Goal: Information Seeking & Learning: Compare options

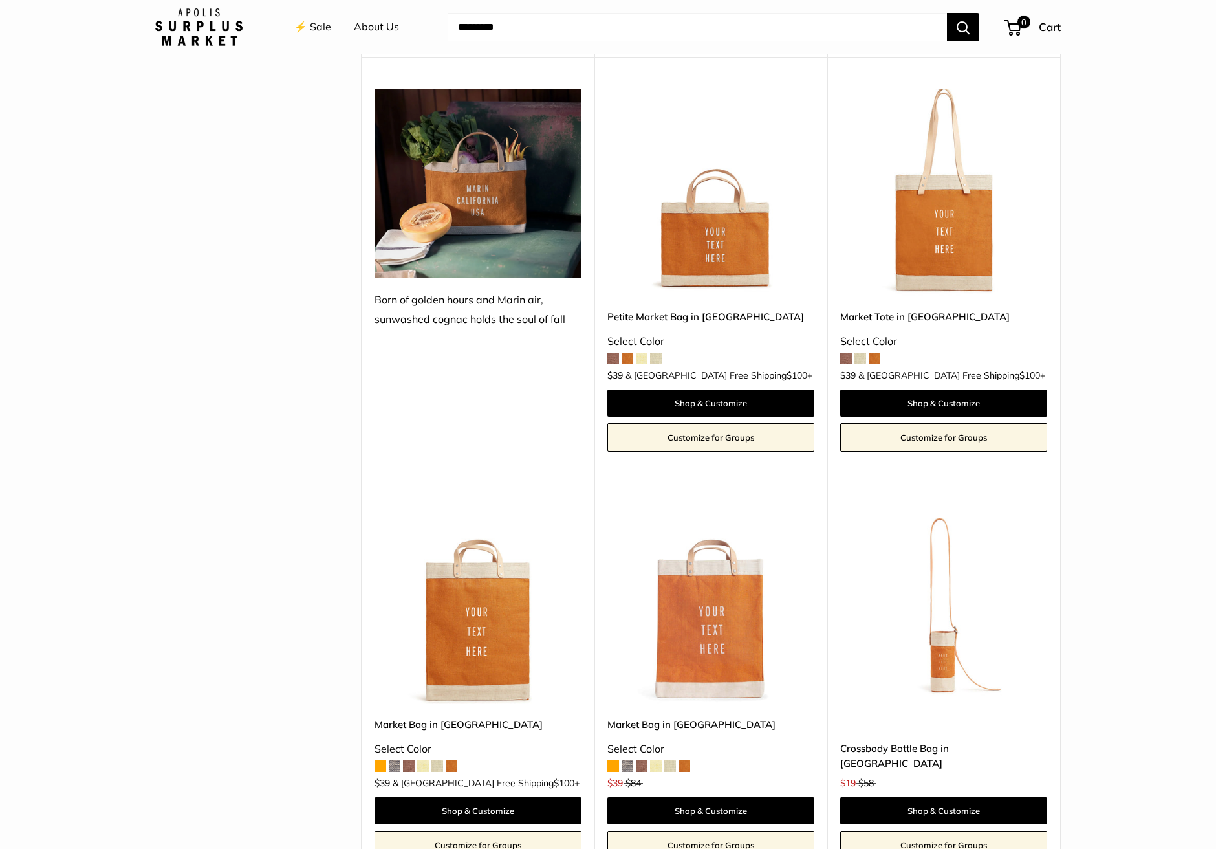
scroll to position [1846, 0]
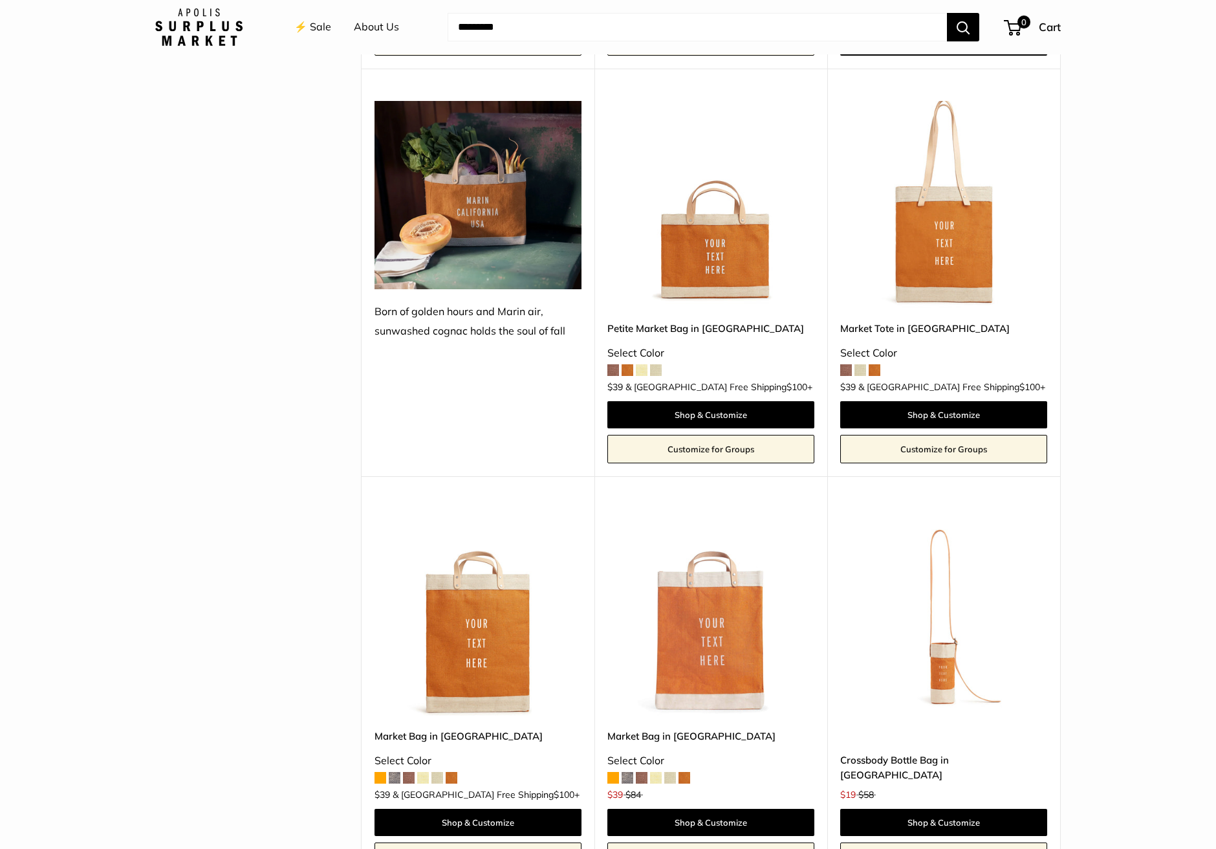
click at [0, 0] on img at bounding box center [0, 0] width 0 height 0
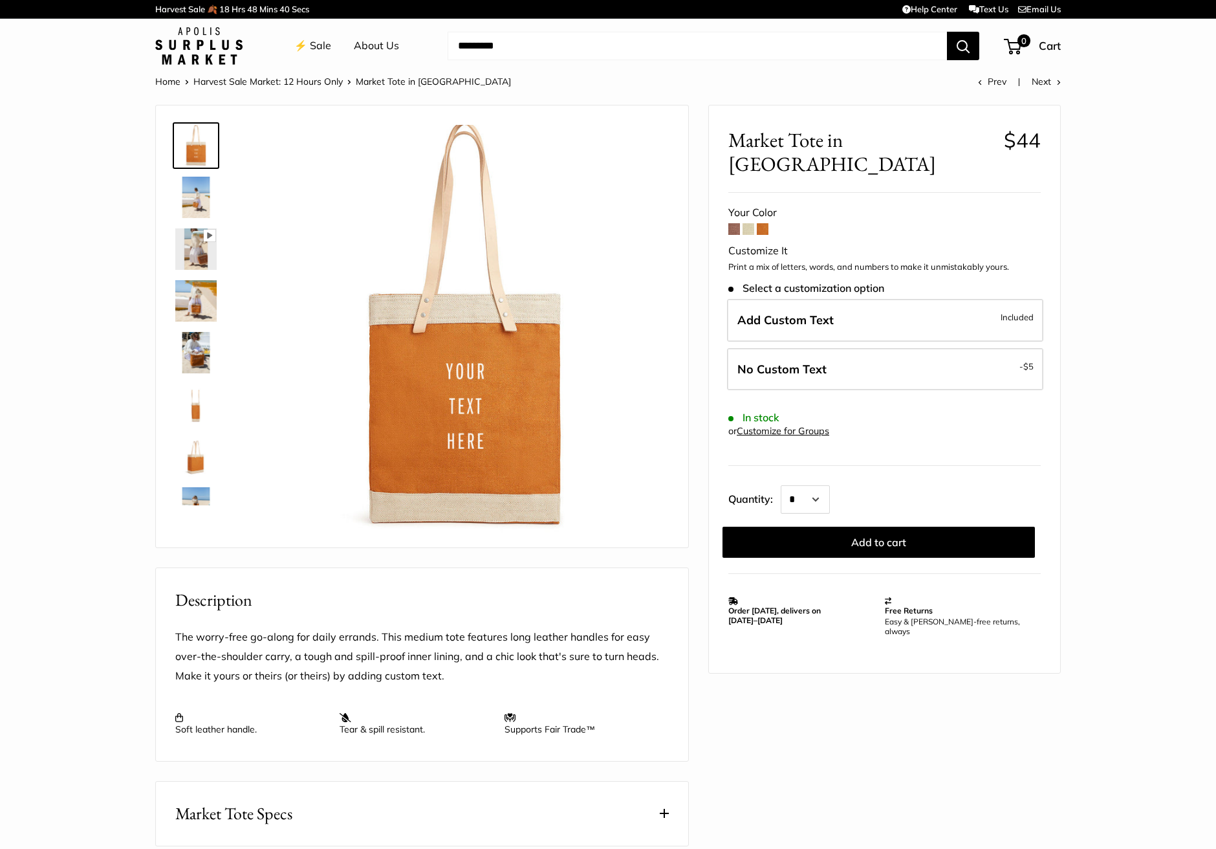
click at [767, 223] on span at bounding box center [763, 229] width 12 height 12
click at [752, 223] on span at bounding box center [749, 229] width 12 height 12
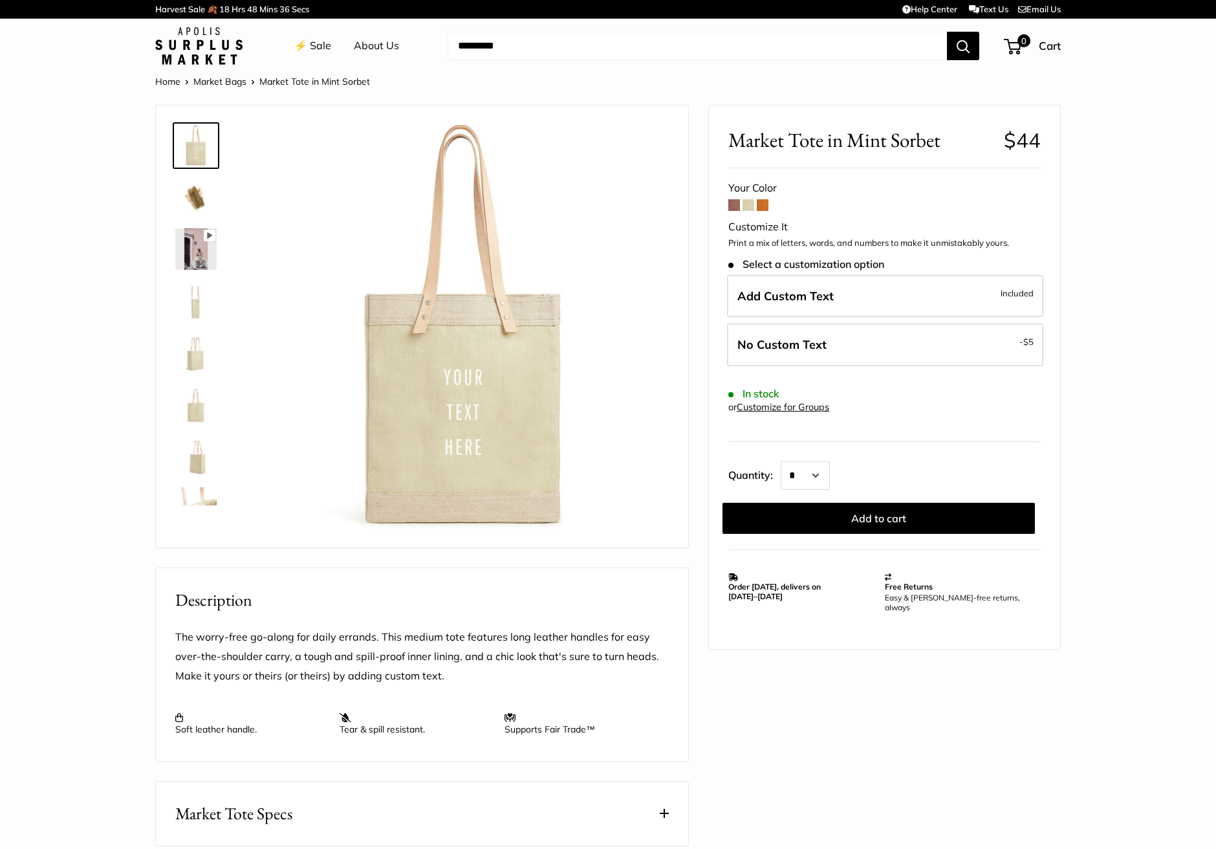
click at [738, 200] on span at bounding box center [734, 205] width 12 height 12
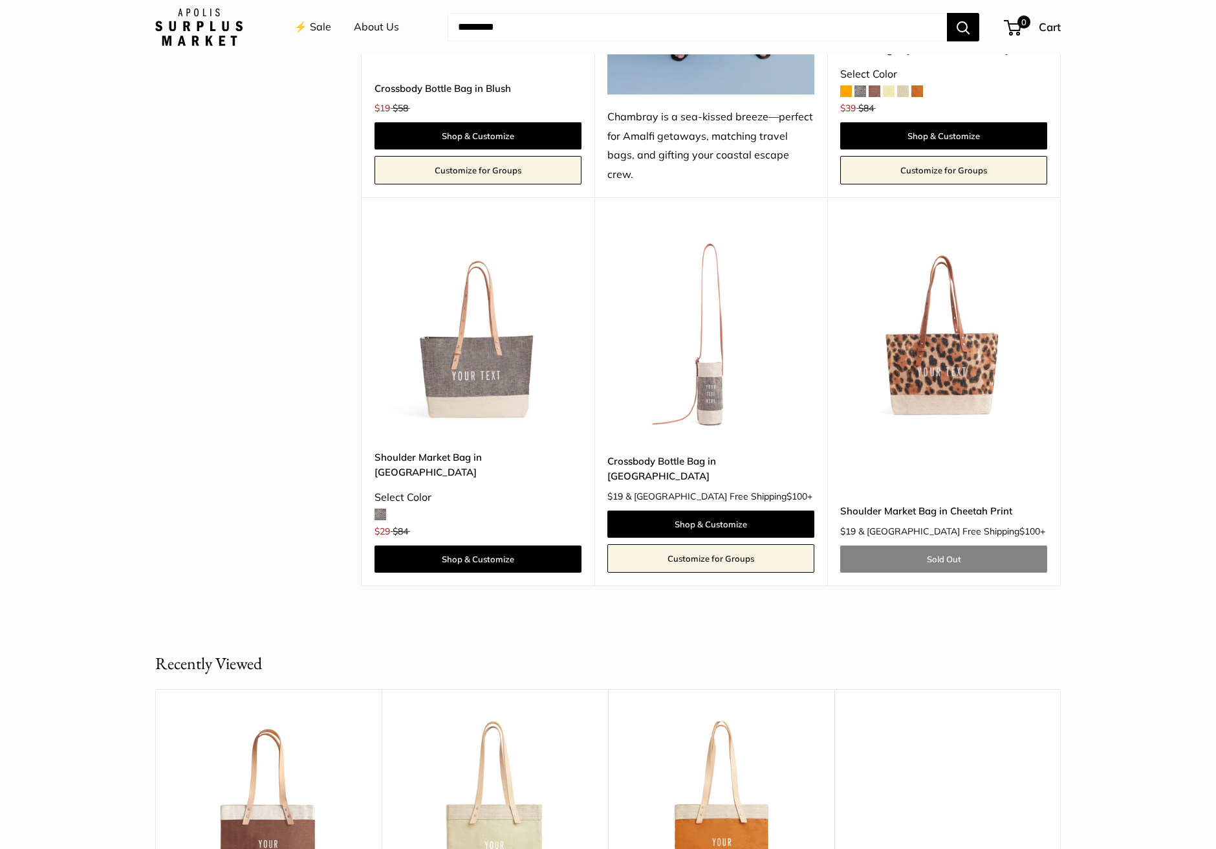
scroll to position [4208, 0]
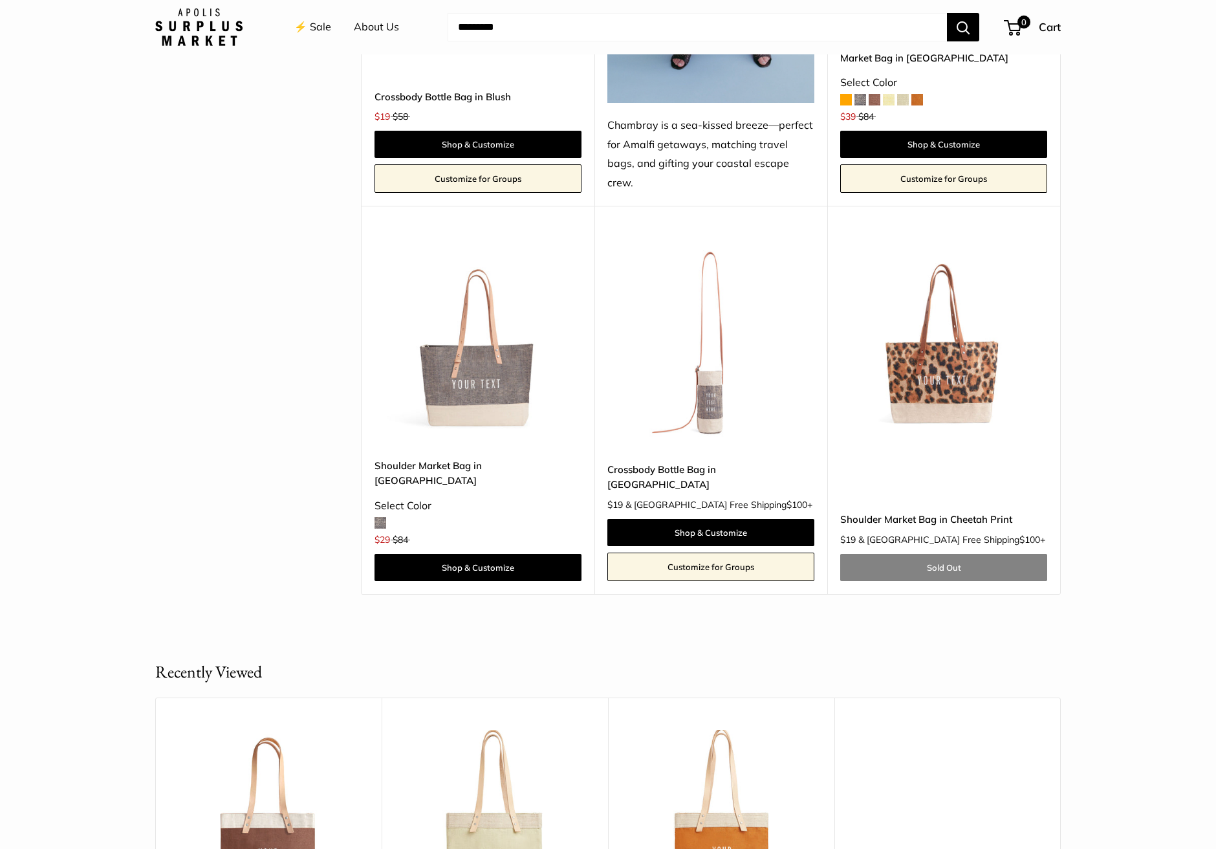
click at [0, 0] on img at bounding box center [0, 0] width 0 height 0
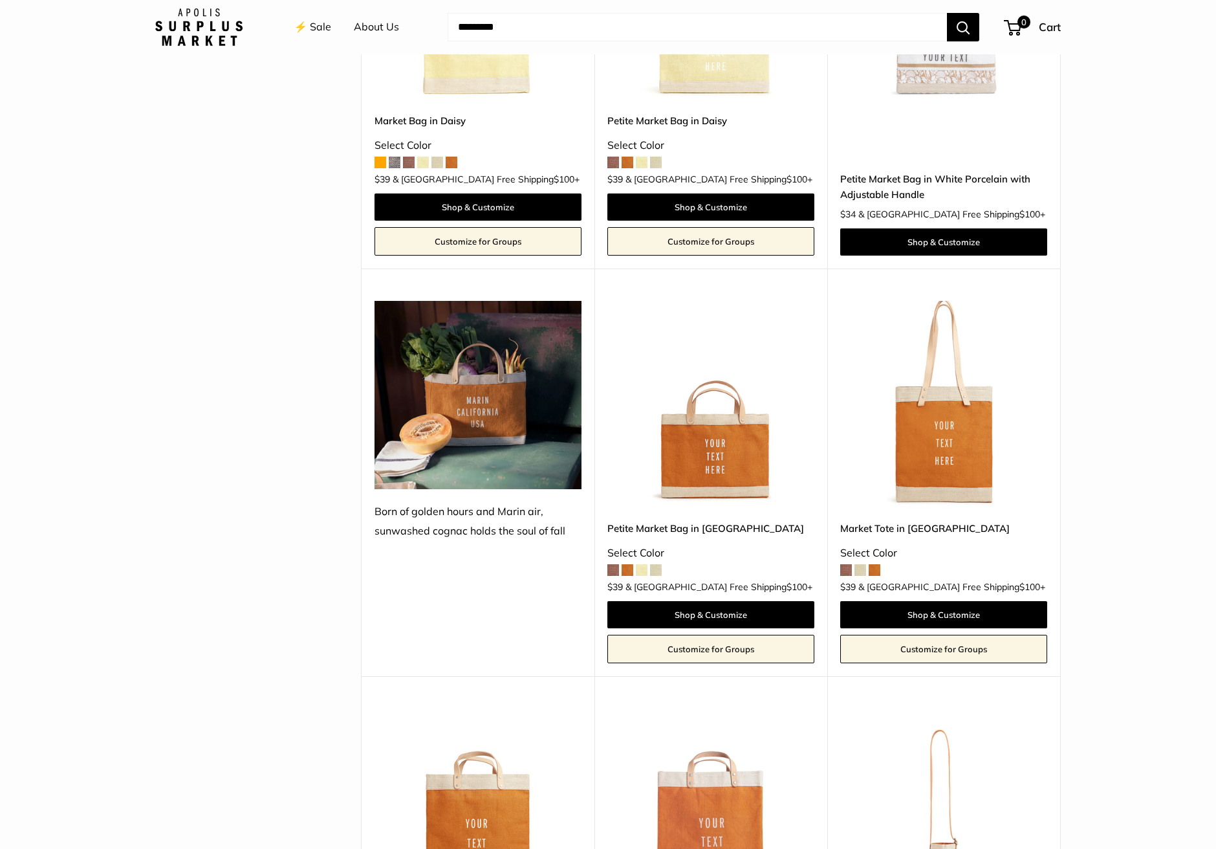
scroll to position [1634, 0]
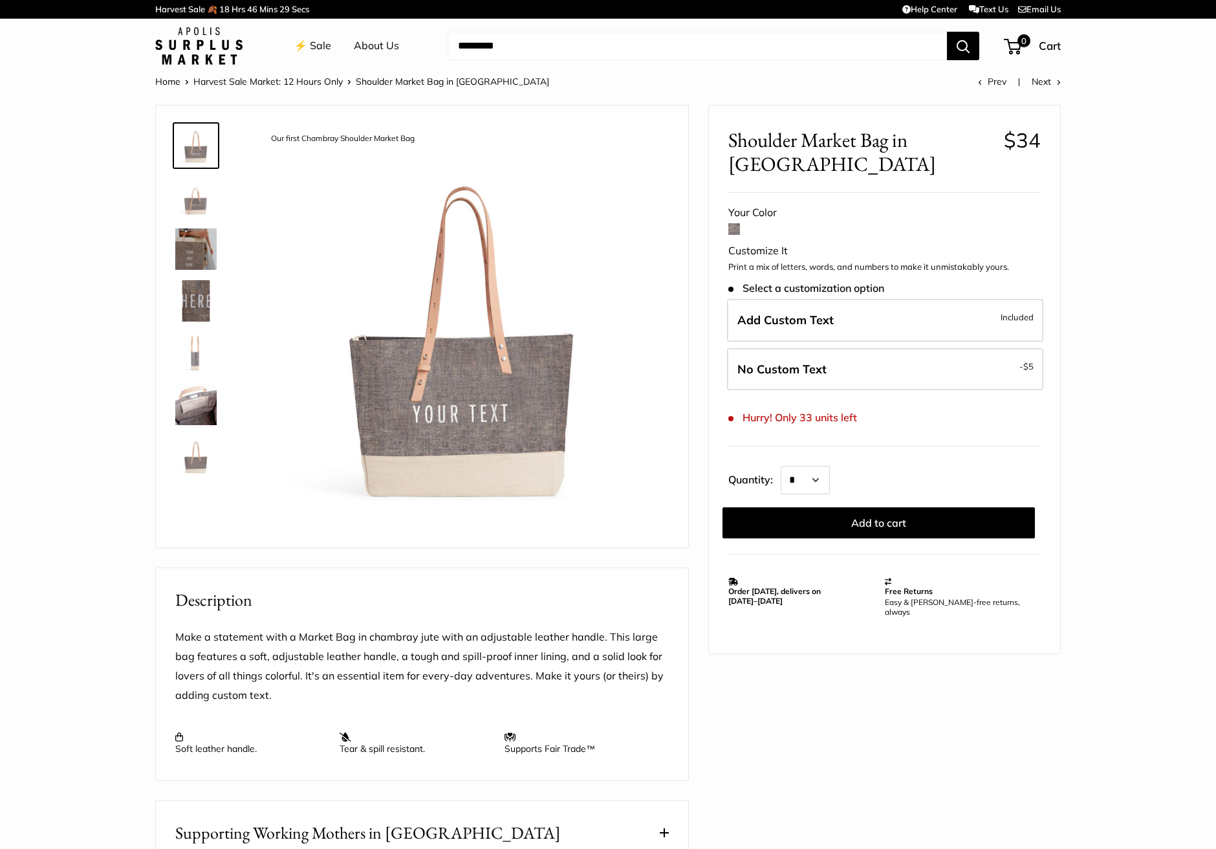
click at [199, 250] on img at bounding box center [195, 248] width 41 height 41
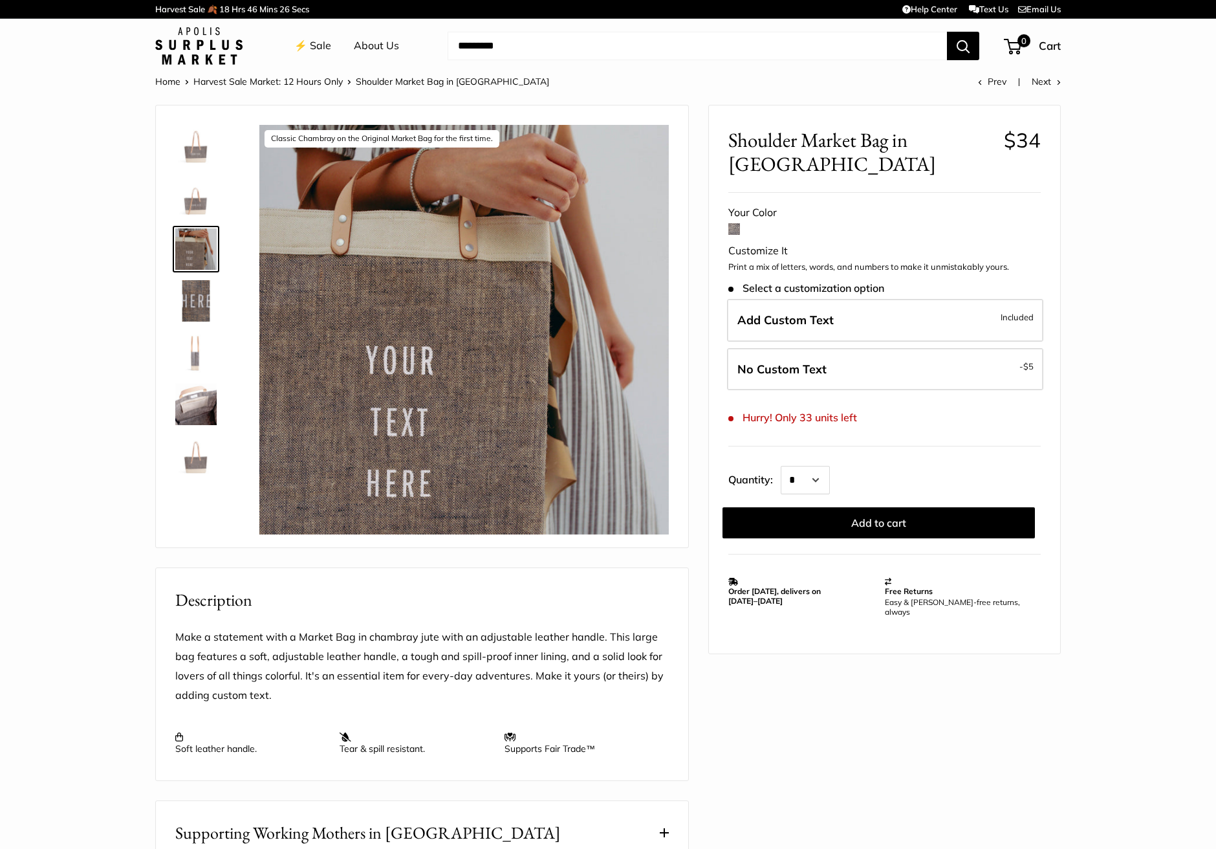
click at [189, 201] on img at bounding box center [195, 197] width 41 height 41
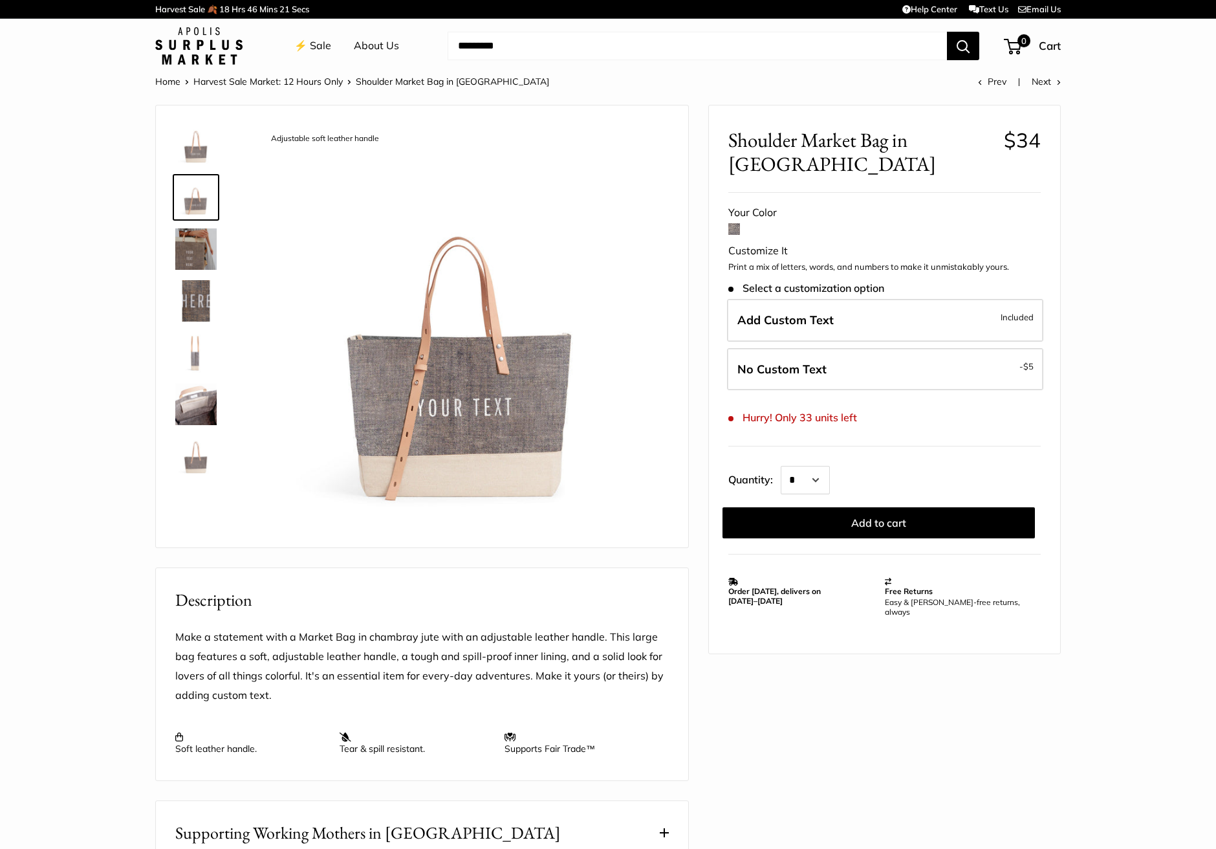
click at [184, 144] on img at bounding box center [195, 145] width 41 height 41
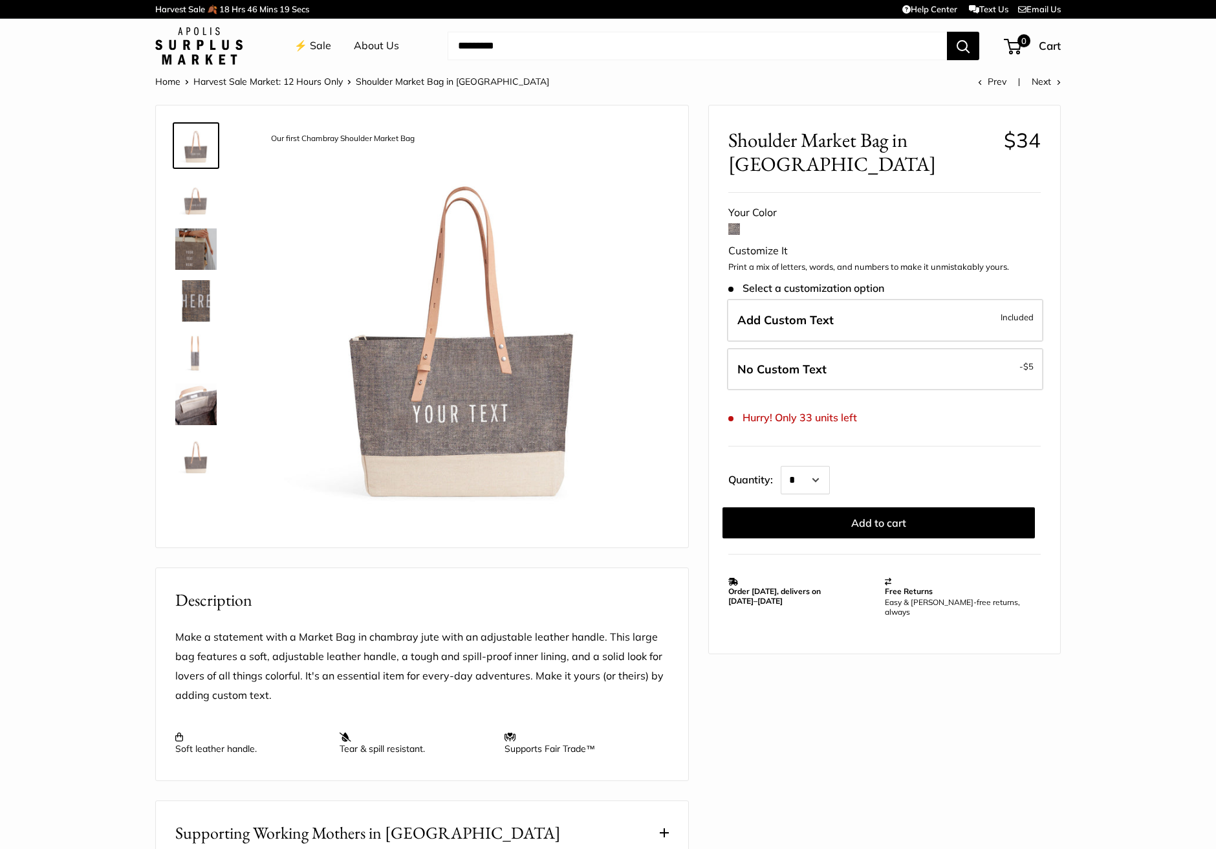
click at [197, 468] on img at bounding box center [195, 455] width 41 height 41
click at [195, 428] on div at bounding box center [201, 300] width 62 height 367
click at [202, 418] on img at bounding box center [195, 404] width 41 height 41
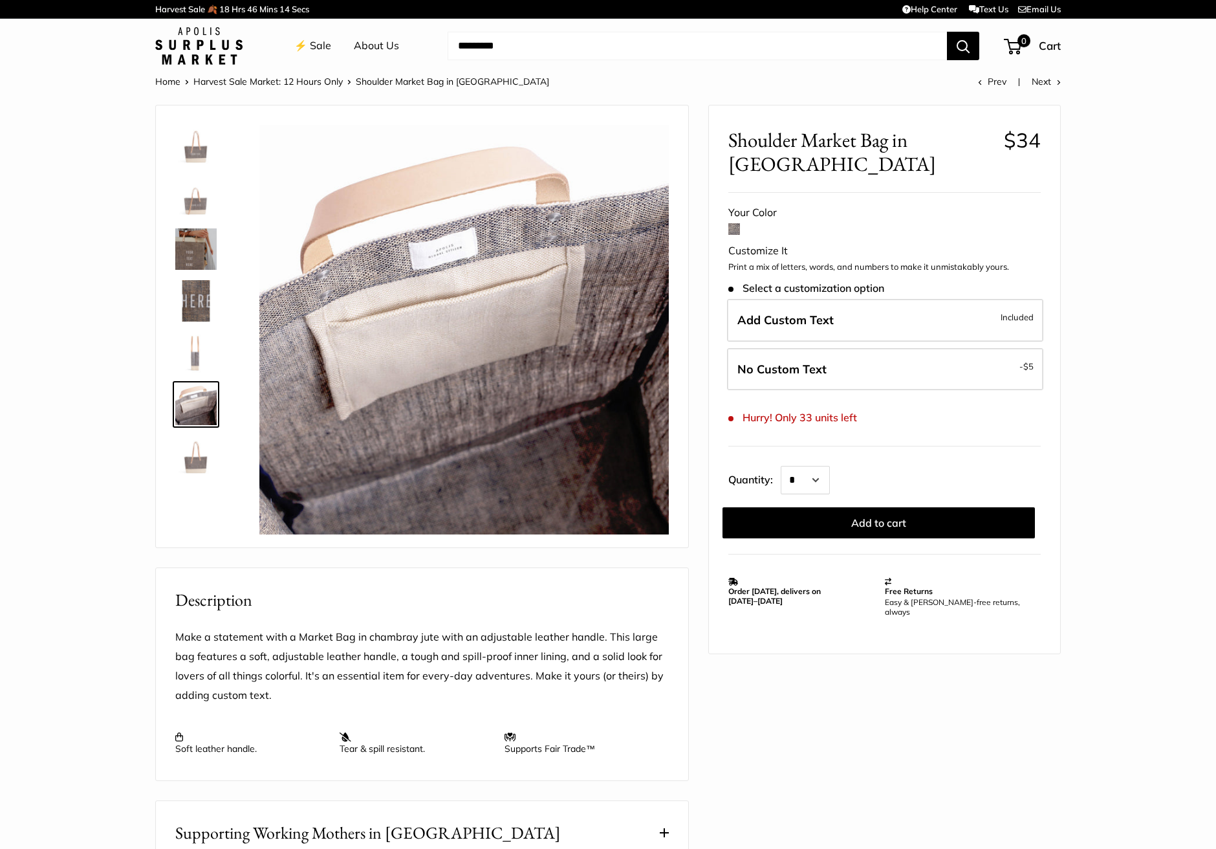
click at [197, 328] on div at bounding box center [201, 300] width 62 height 367
click at [197, 351] on img at bounding box center [195, 352] width 41 height 41
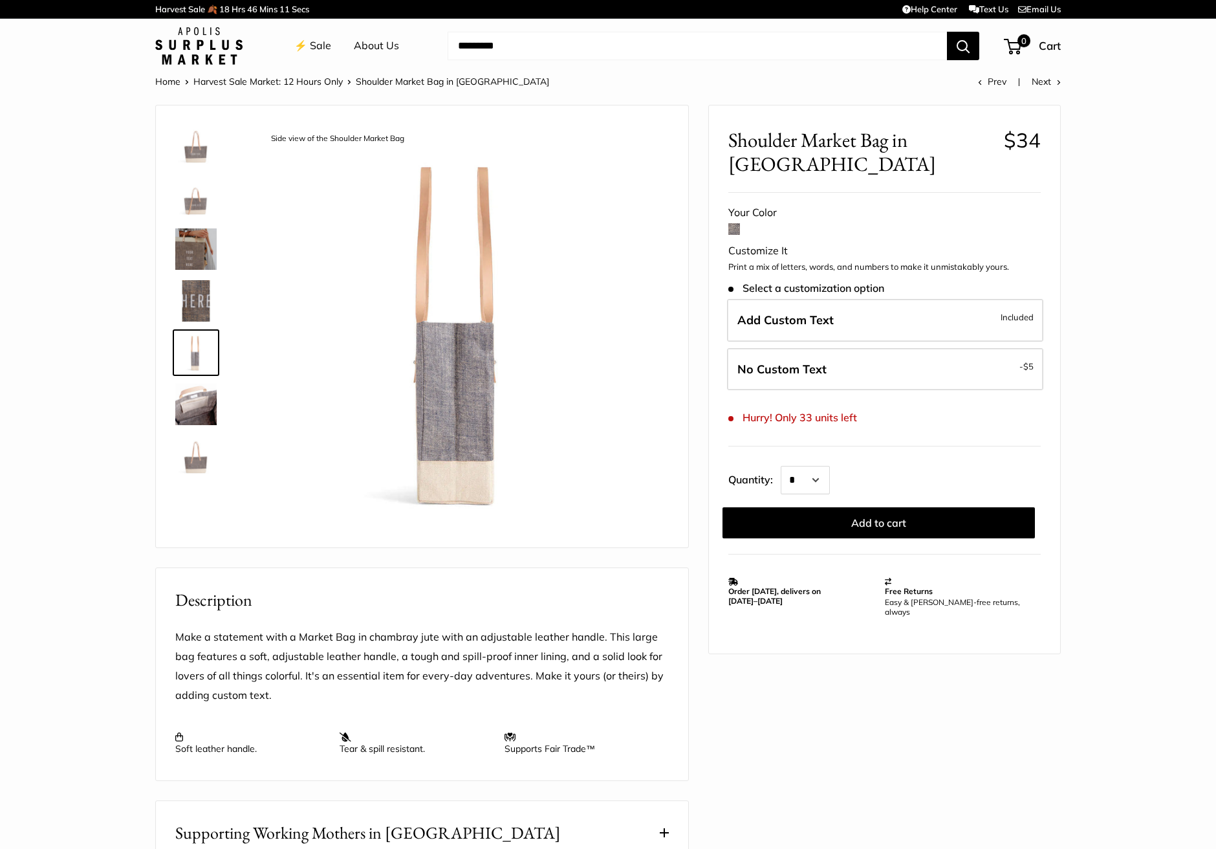
click at [202, 304] on img at bounding box center [195, 300] width 41 height 41
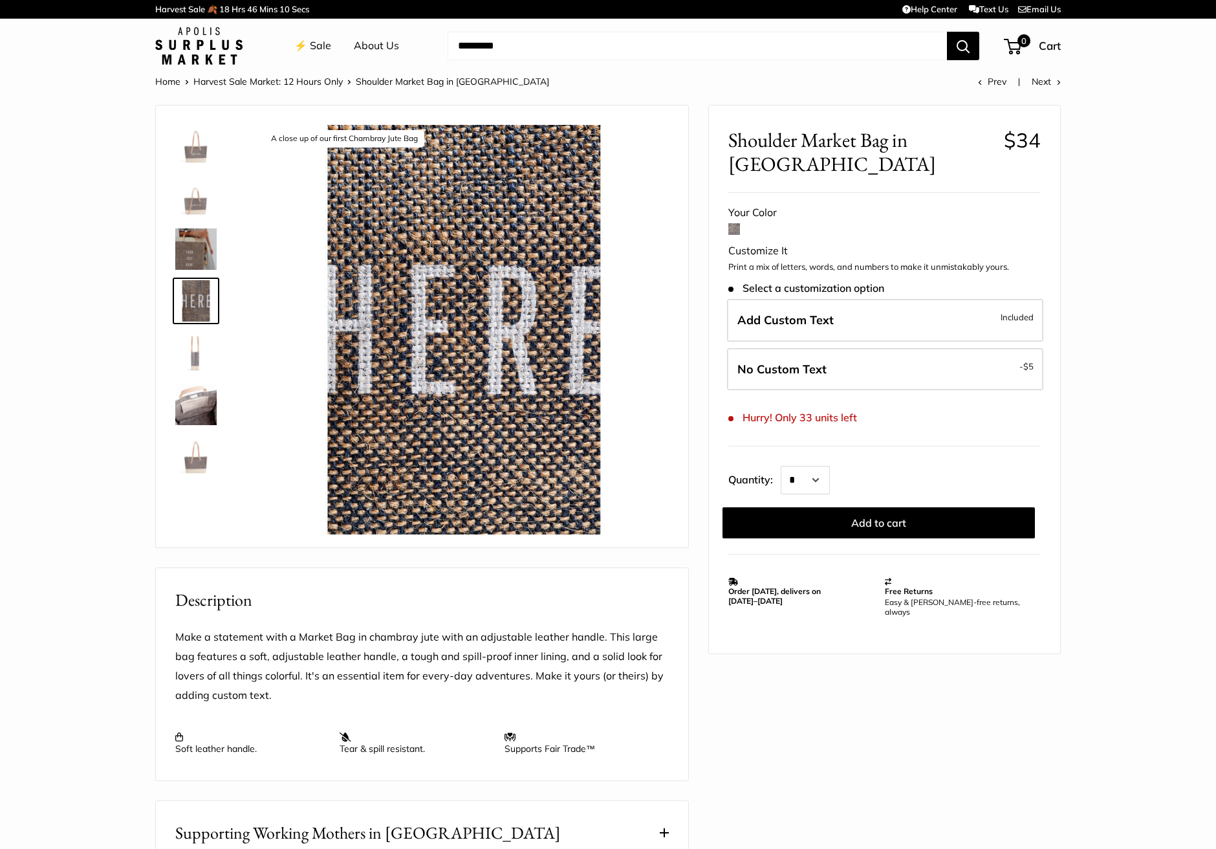
click at [213, 260] on img at bounding box center [195, 248] width 41 height 41
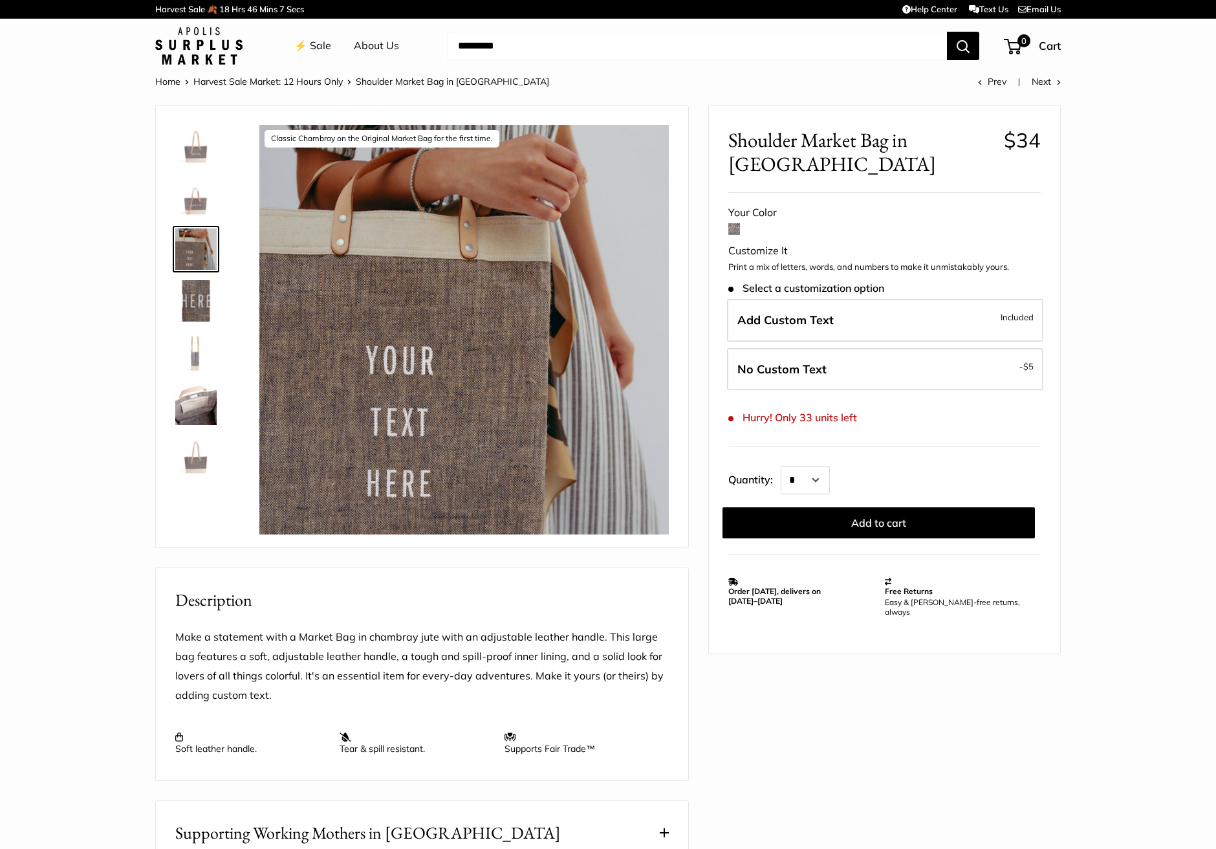
click at [196, 206] on img at bounding box center [195, 197] width 41 height 41
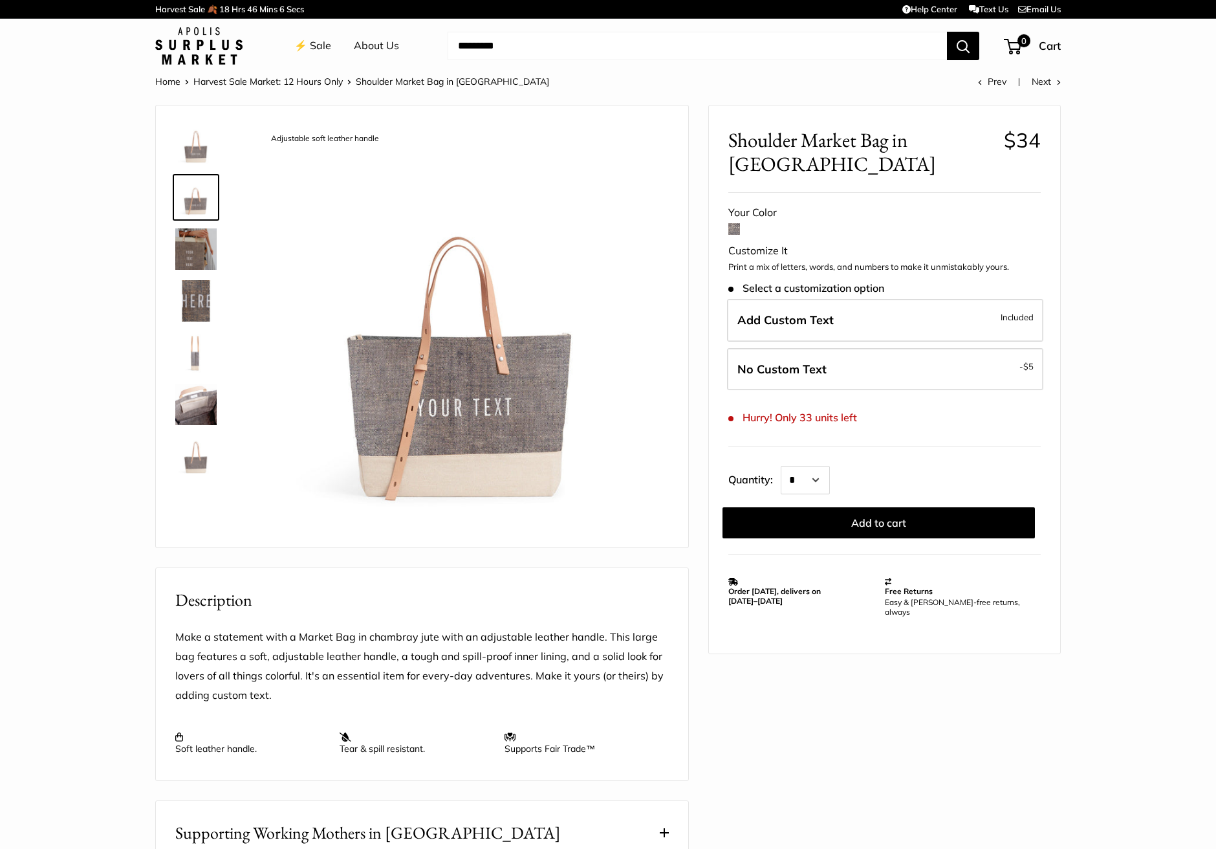
click at [208, 158] on img at bounding box center [195, 145] width 41 height 41
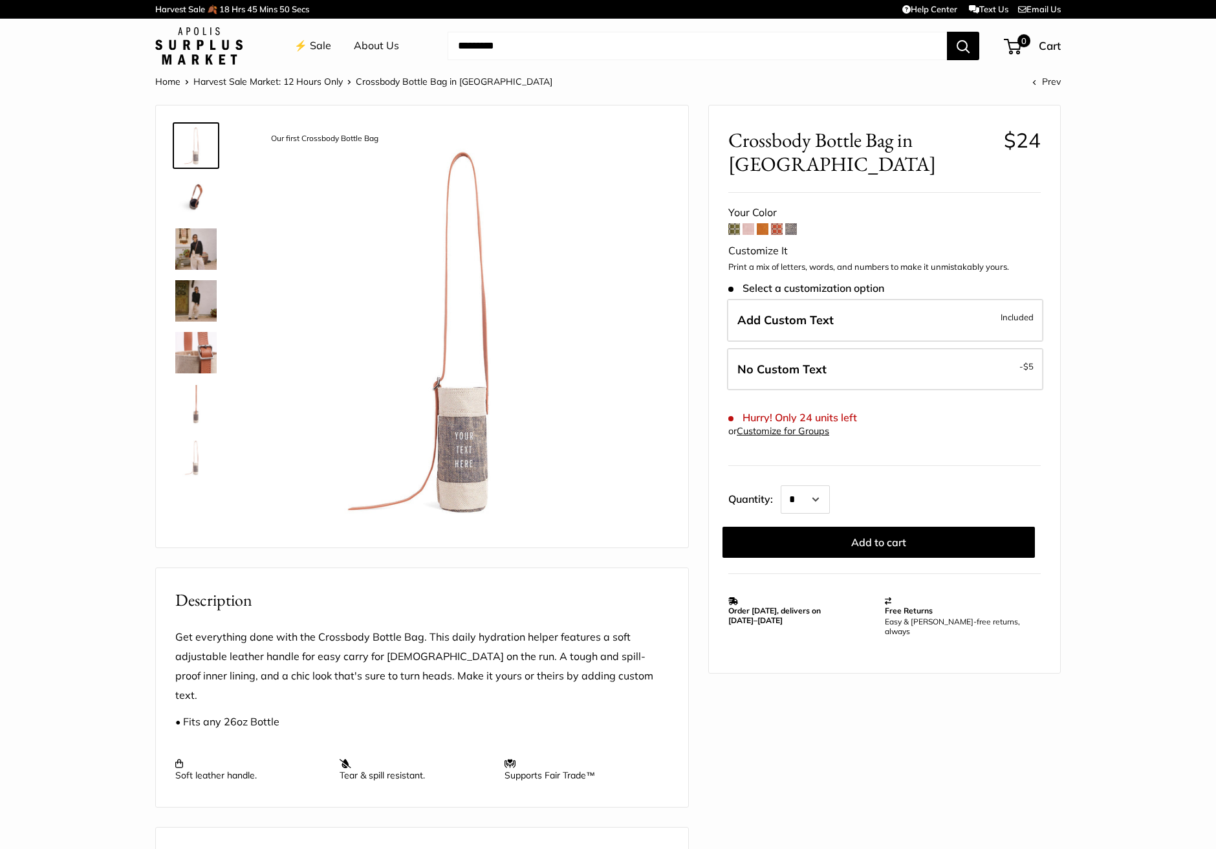
click at [197, 246] on img at bounding box center [195, 248] width 41 height 41
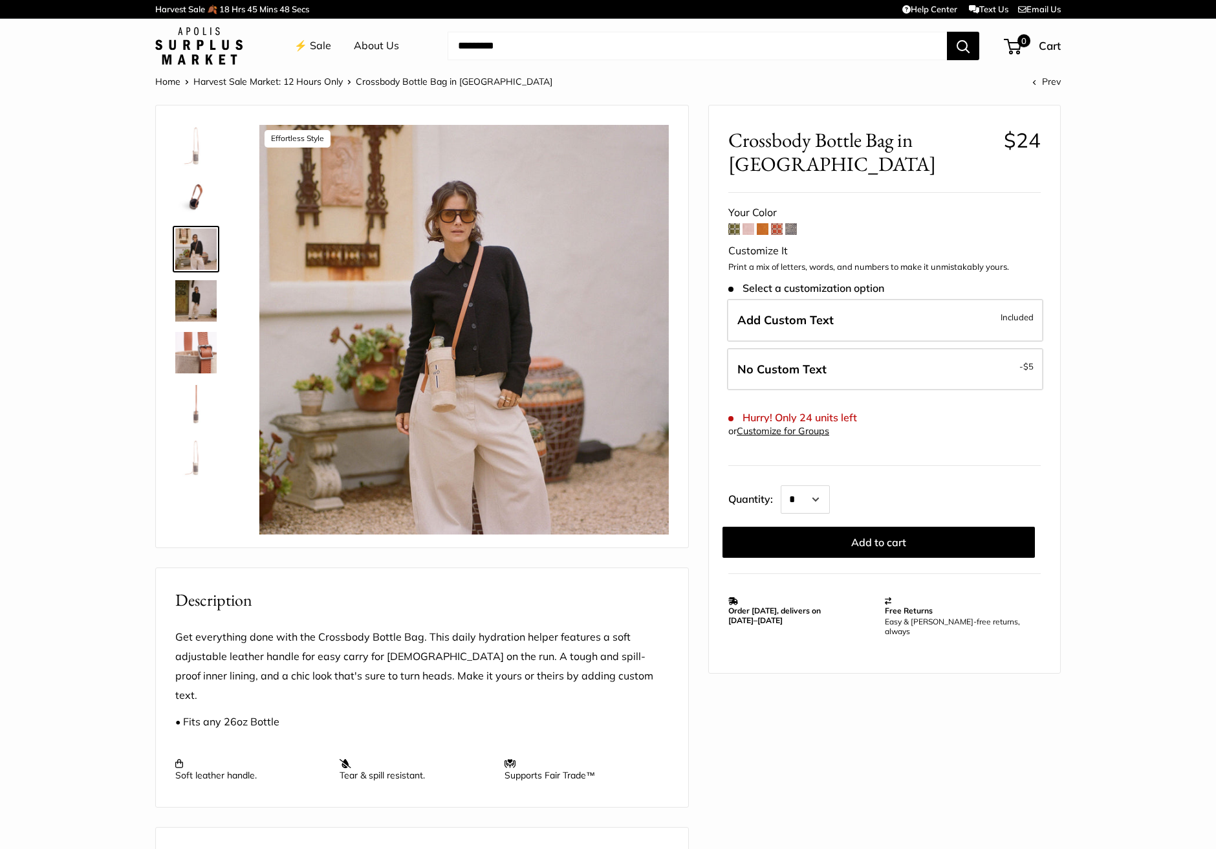
click at [195, 294] on img at bounding box center [195, 300] width 41 height 41
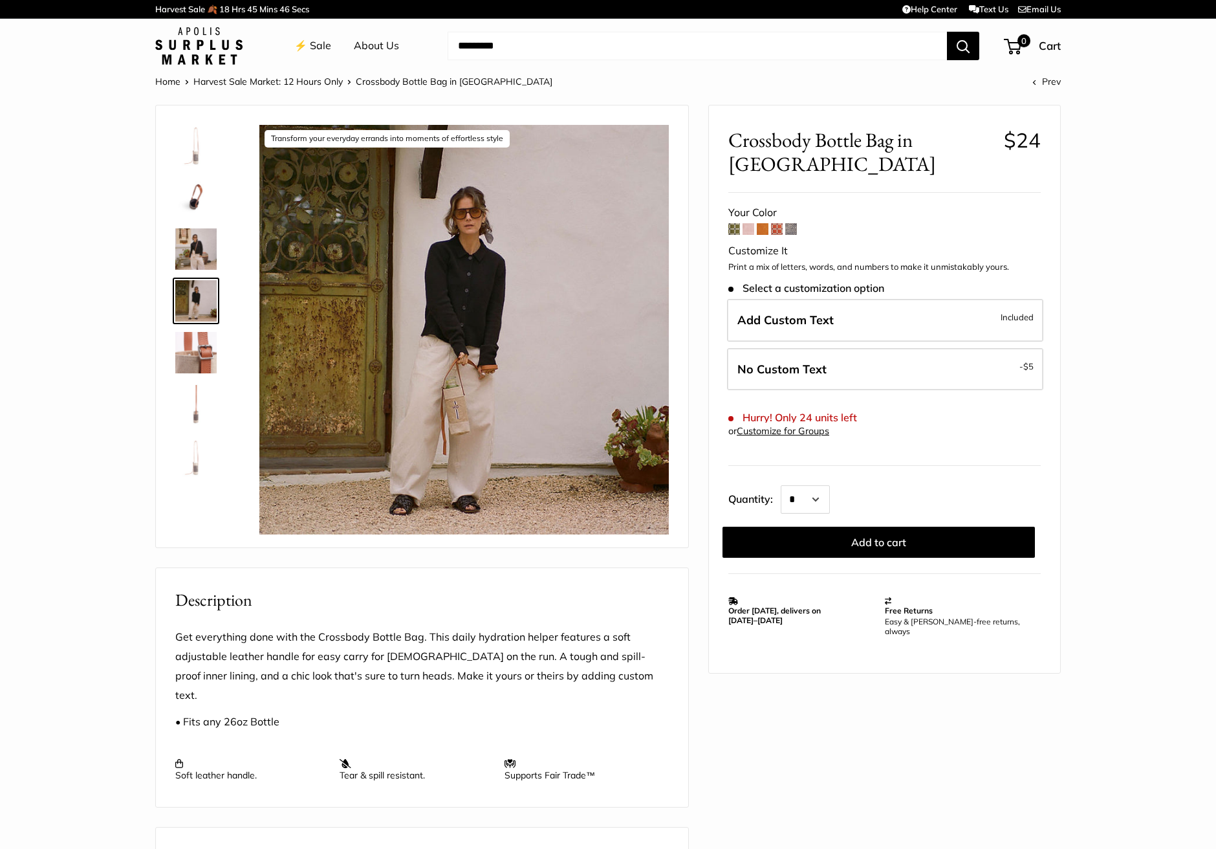
click at [201, 372] on img at bounding box center [195, 352] width 41 height 41
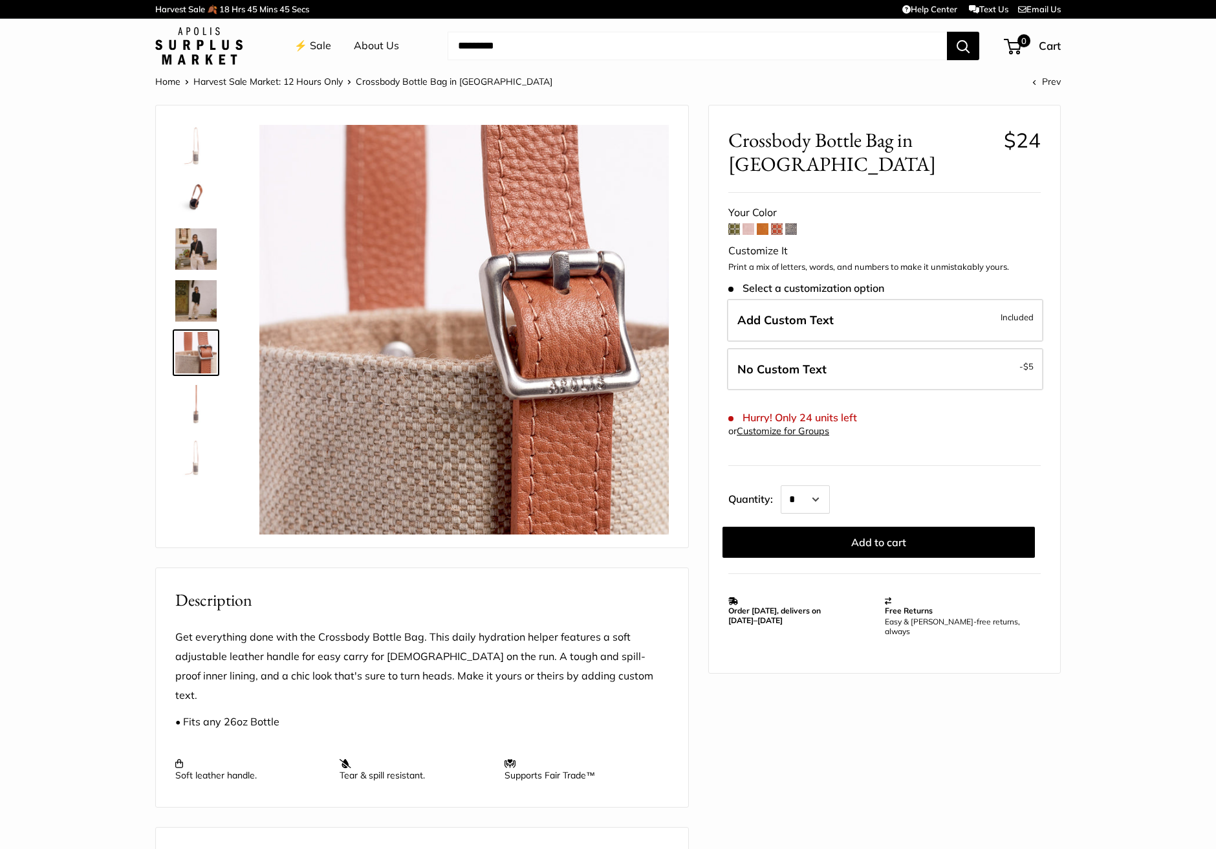
click at [204, 414] on img at bounding box center [195, 404] width 41 height 41
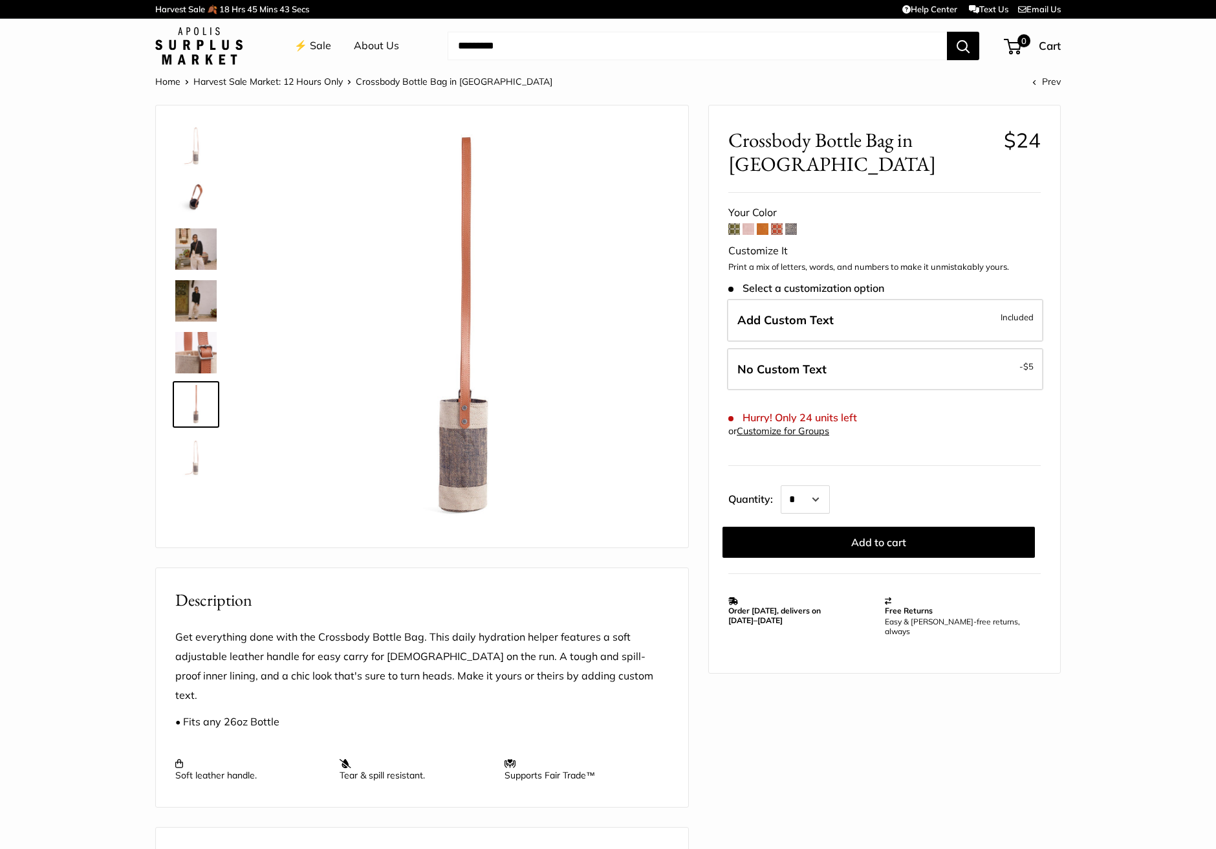
click at [191, 468] on img at bounding box center [195, 455] width 41 height 41
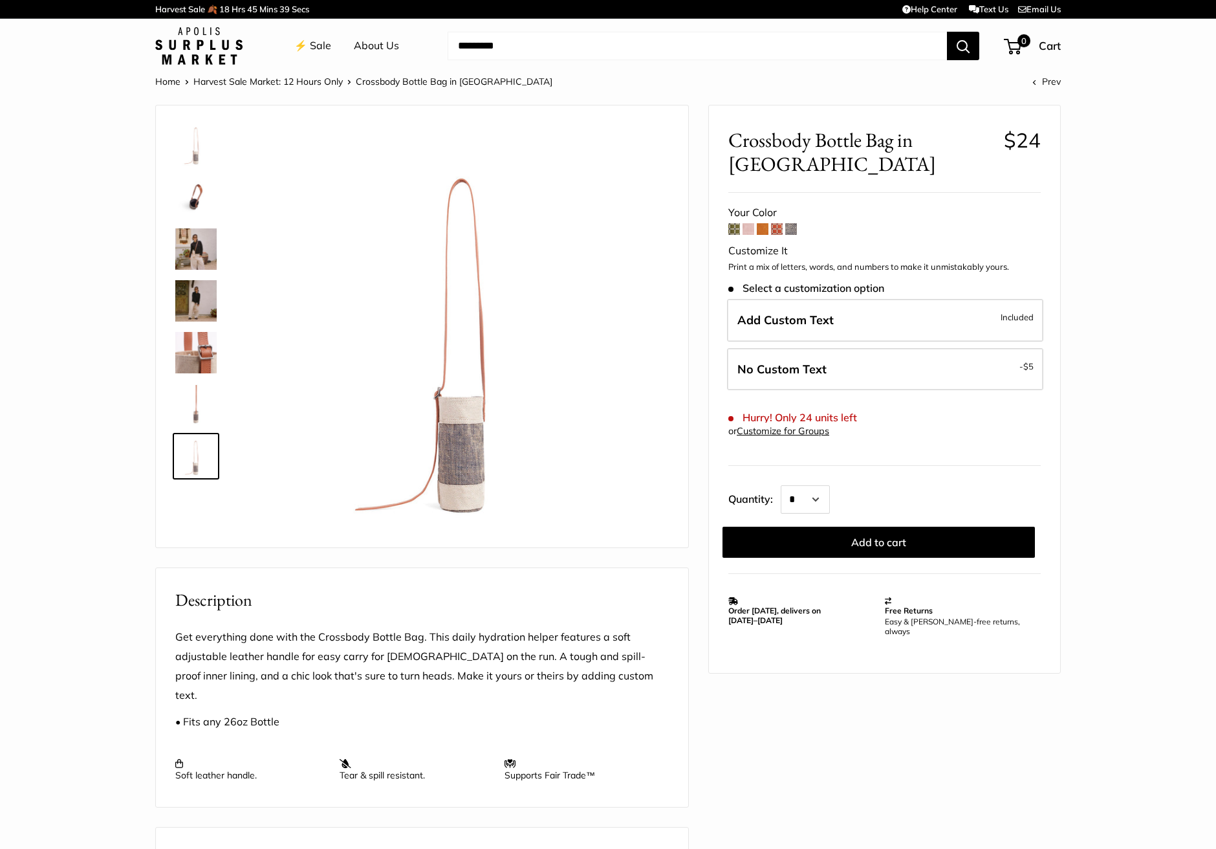
click at [192, 147] on img at bounding box center [195, 145] width 41 height 41
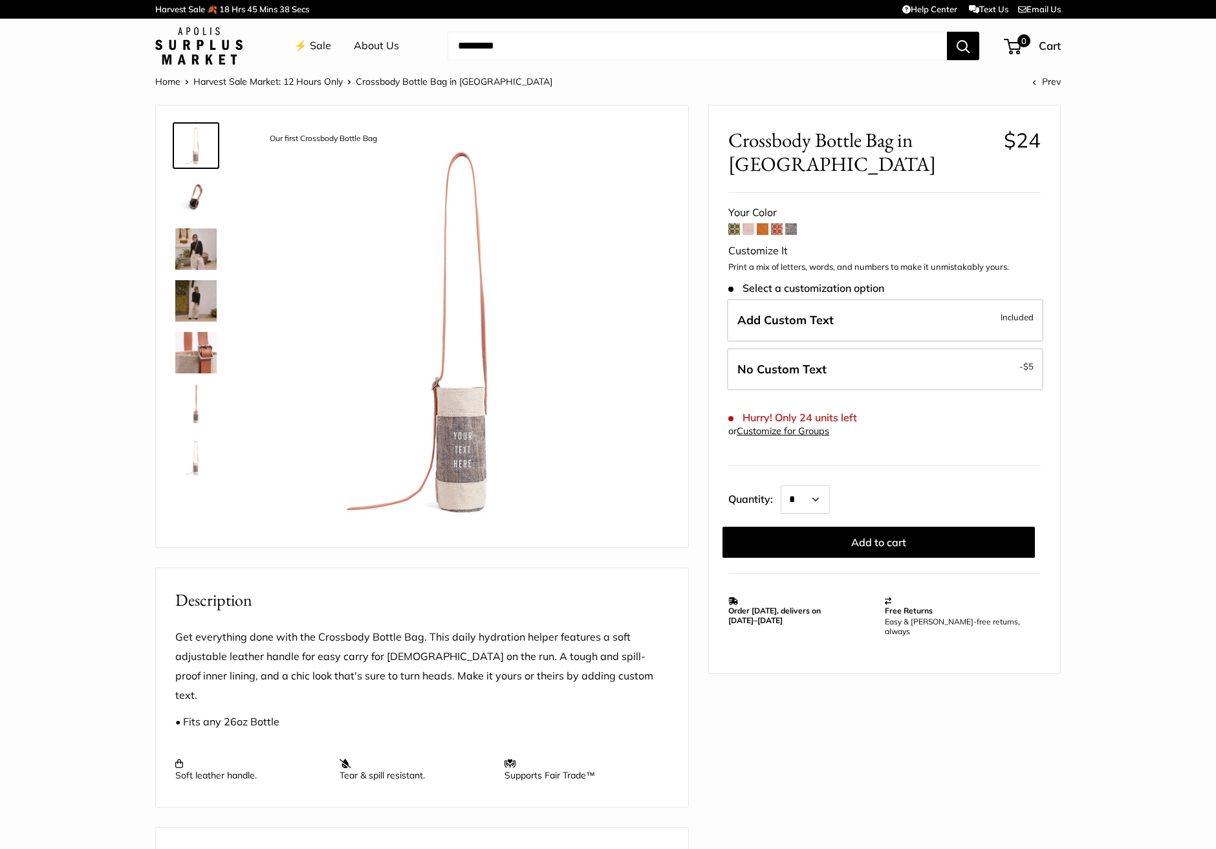
click at [184, 260] on img at bounding box center [195, 248] width 41 height 41
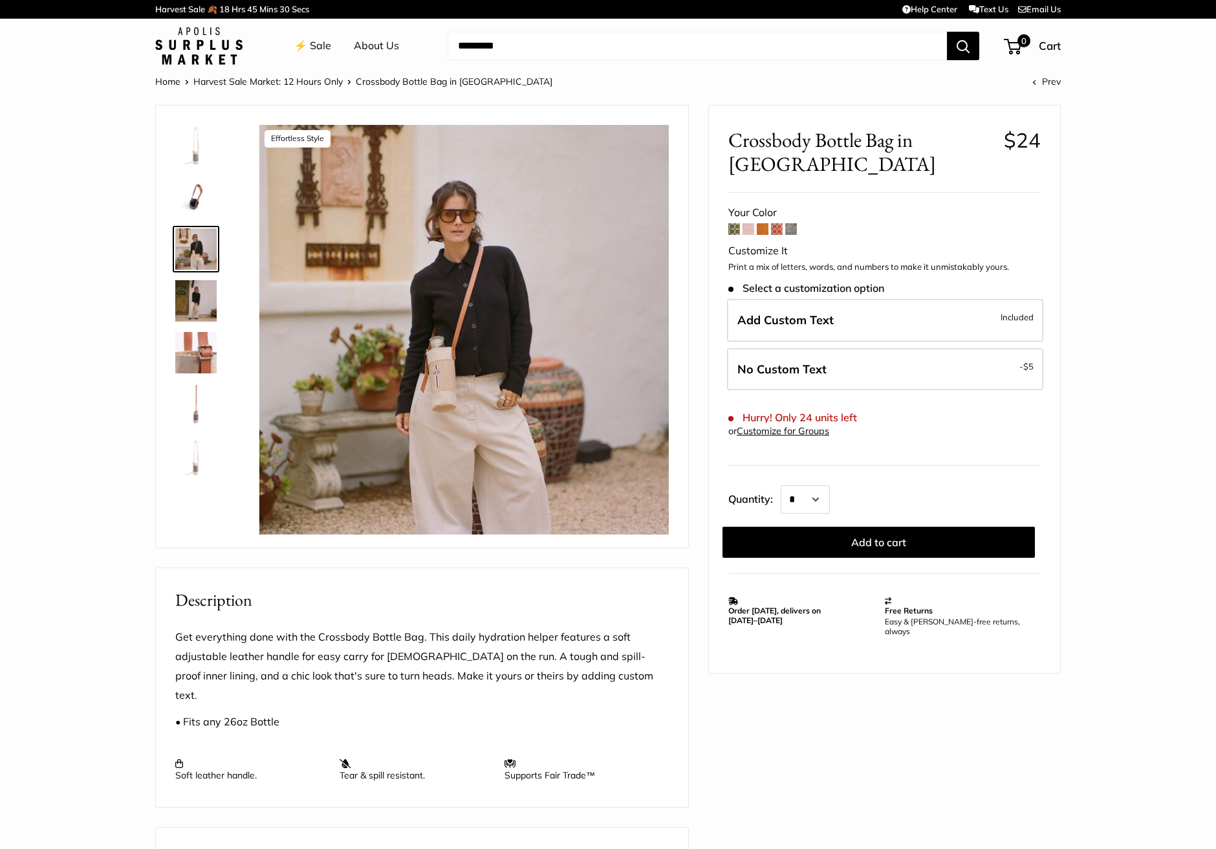
click at [189, 323] on div at bounding box center [201, 300] width 62 height 367
click at [192, 304] on img at bounding box center [195, 300] width 41 height 41
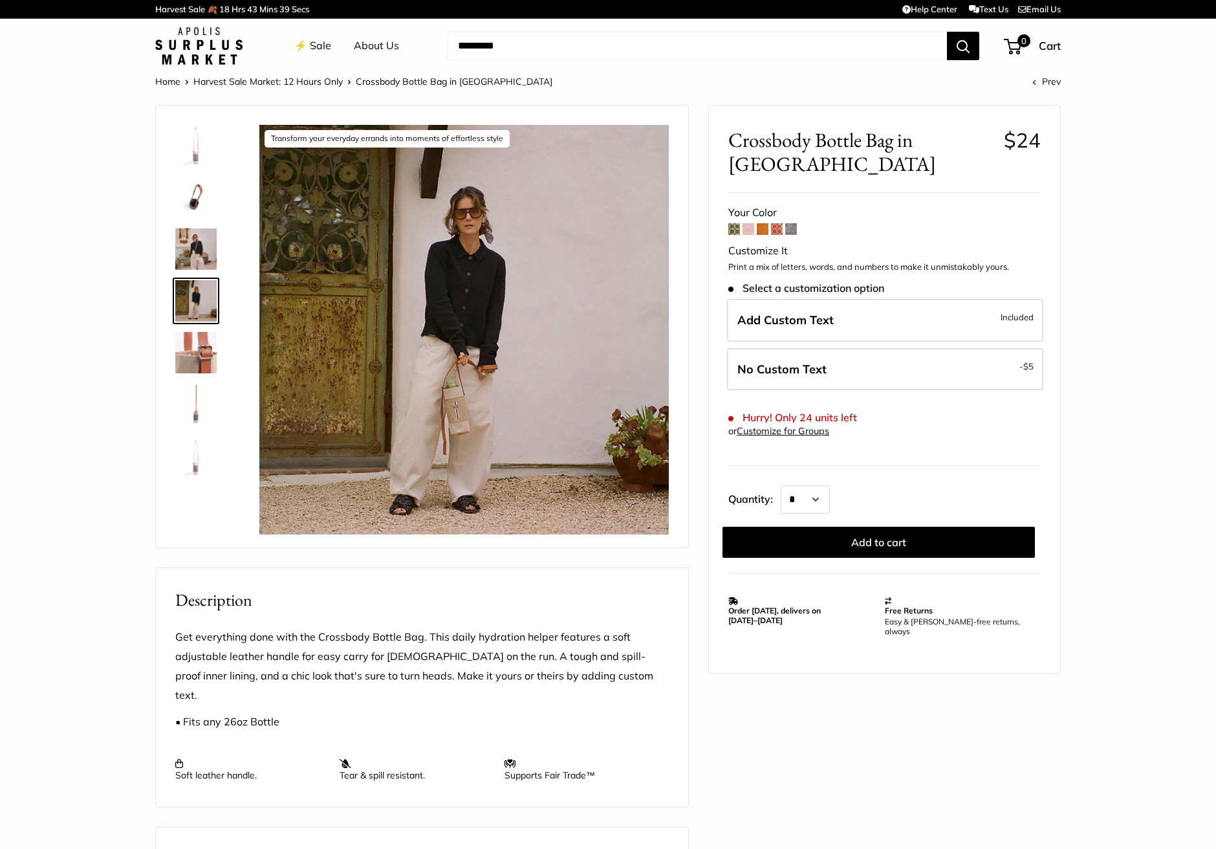
click at [195, 240] on img at bounding box center [195, 248] width 41 height 41
